Goal: Transaction & Acquisition: Purchase product/service

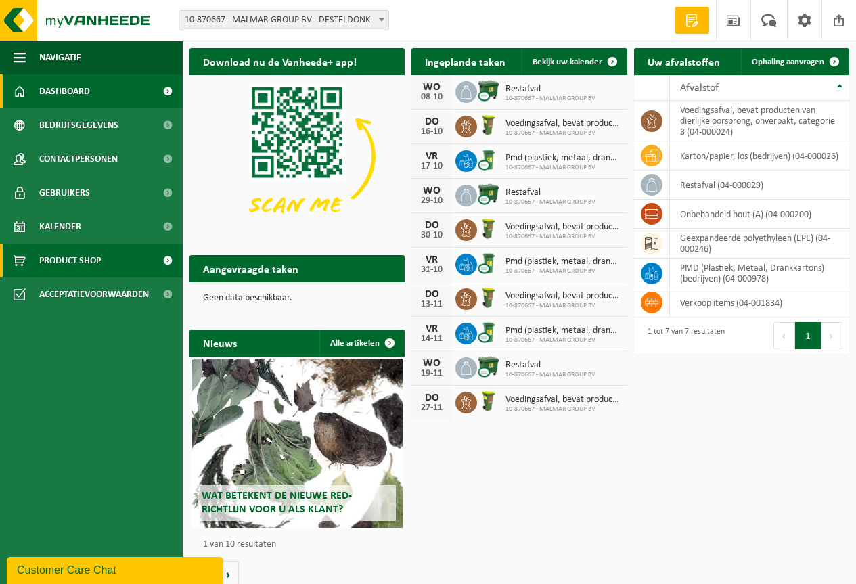
click at [93, 254] on span "Product Shop" at bounding box center [70, 261] width 62 height 34
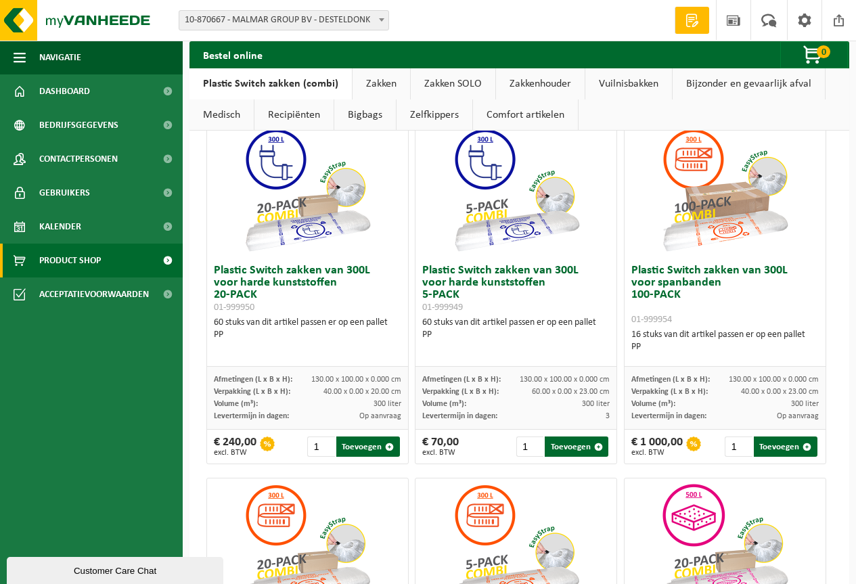
scroll to position [68, 0]
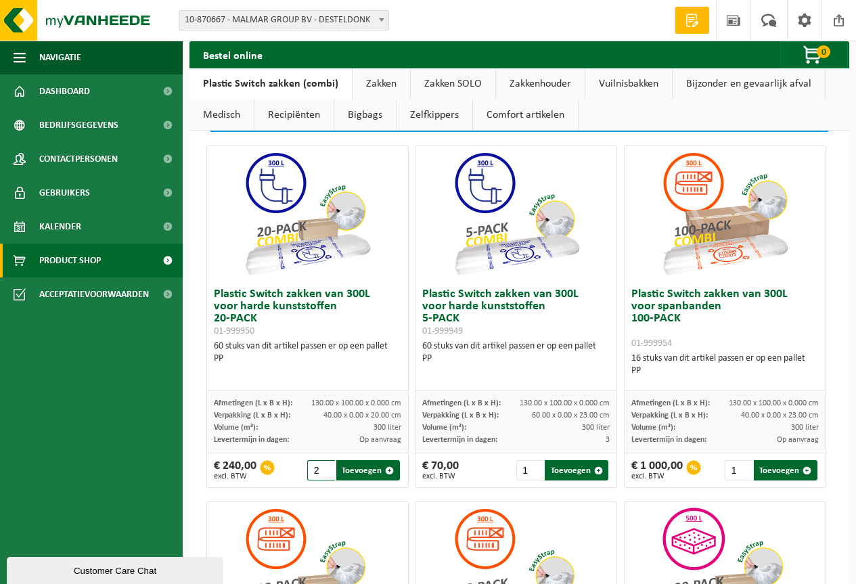
click at [324, 466] on input "2" at bounding box center [321, 470] width 28 height 20
click at [358, 473] on button "Toevoegen" at bounding box center [368, 470] width 64 height 20
type input "1"
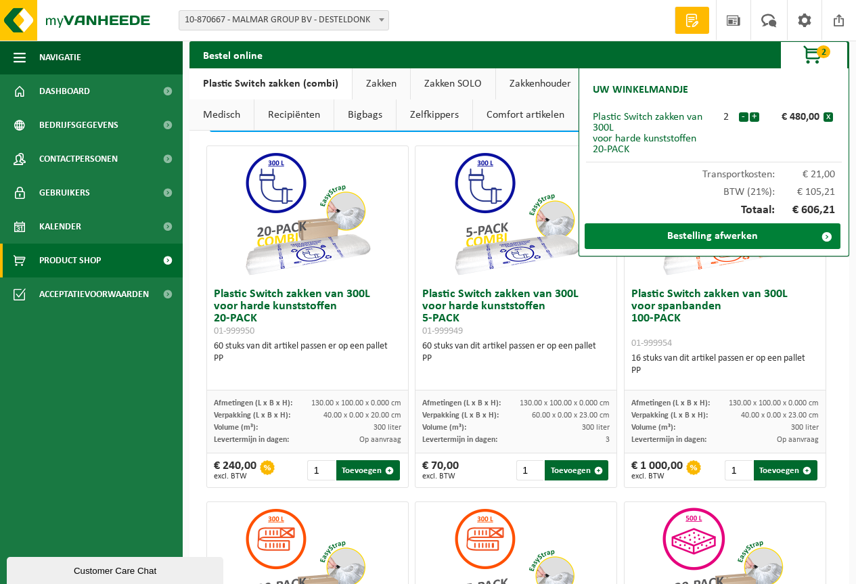
click at [710, 235] on link "Bestelling afwerken" at bounding box center [712, 236] width 256 height 26
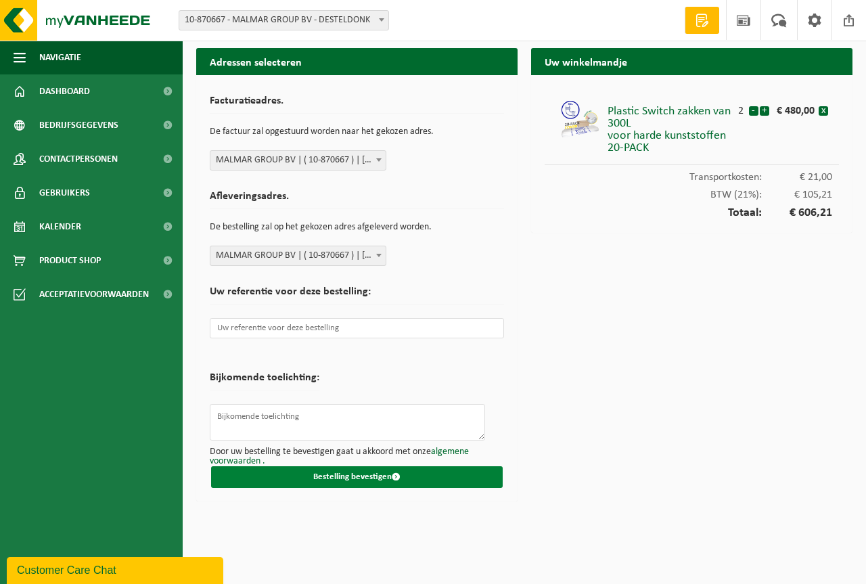
click at [428, 478] on button "Bestelling bevestigen" at bounding box center [357, 477] width 292 height 22
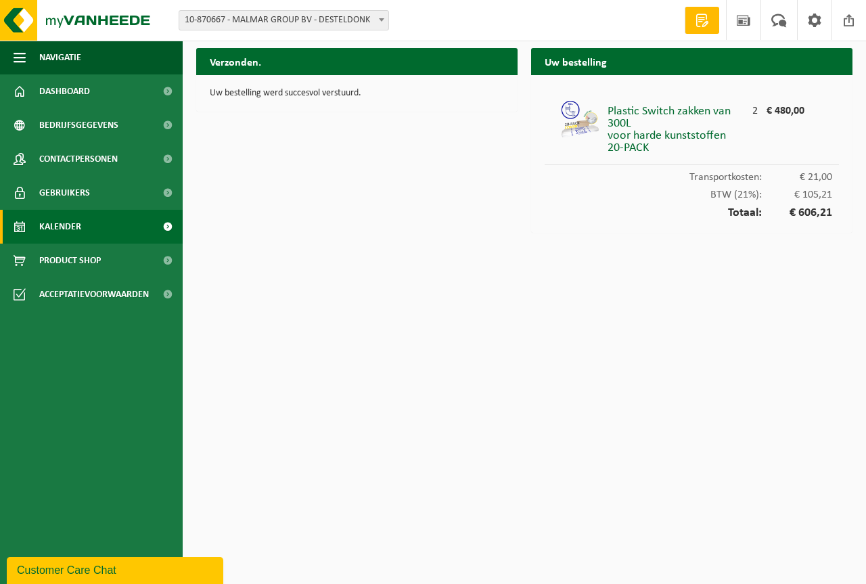
click at [78, 222] on span "Kalender" at bounding box center [60, 227] width 42 height 34
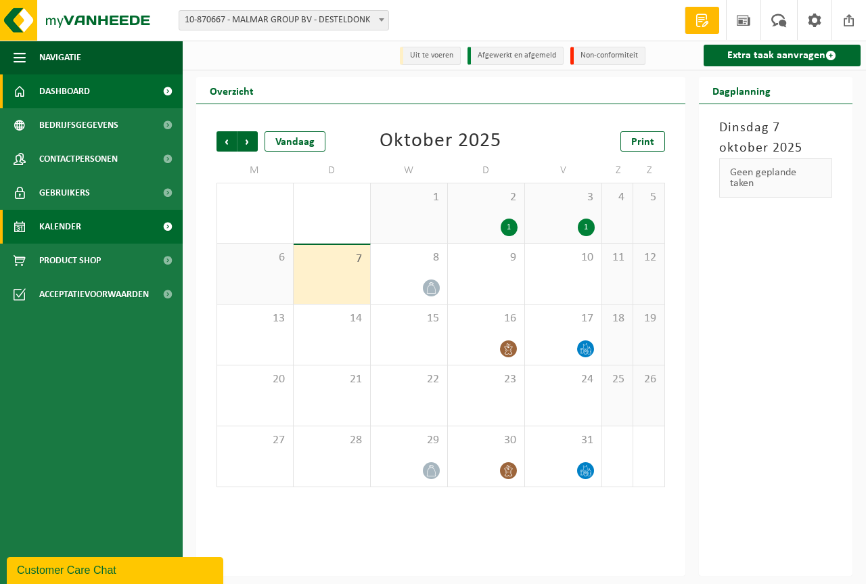
click at [83, 95] on span "Dashboard" at bounding box center [64, 91] width 51 height 34
